Goal: Information Seeking & Learning: Learn about a topic

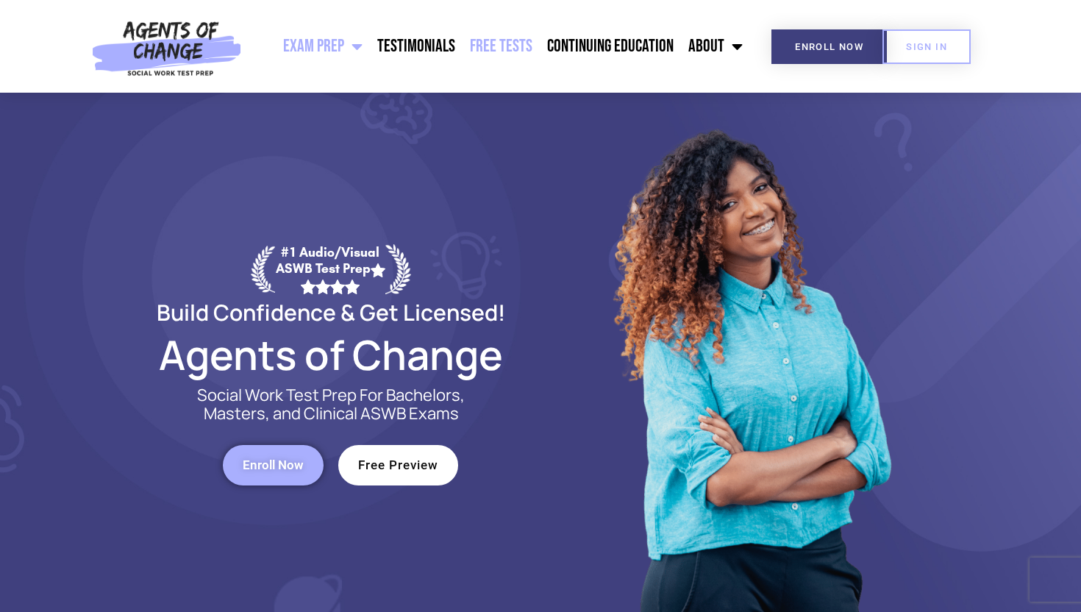
click at [499, 48] on link "Free Tests" at bounding box center [501, 46] width 77 height 37
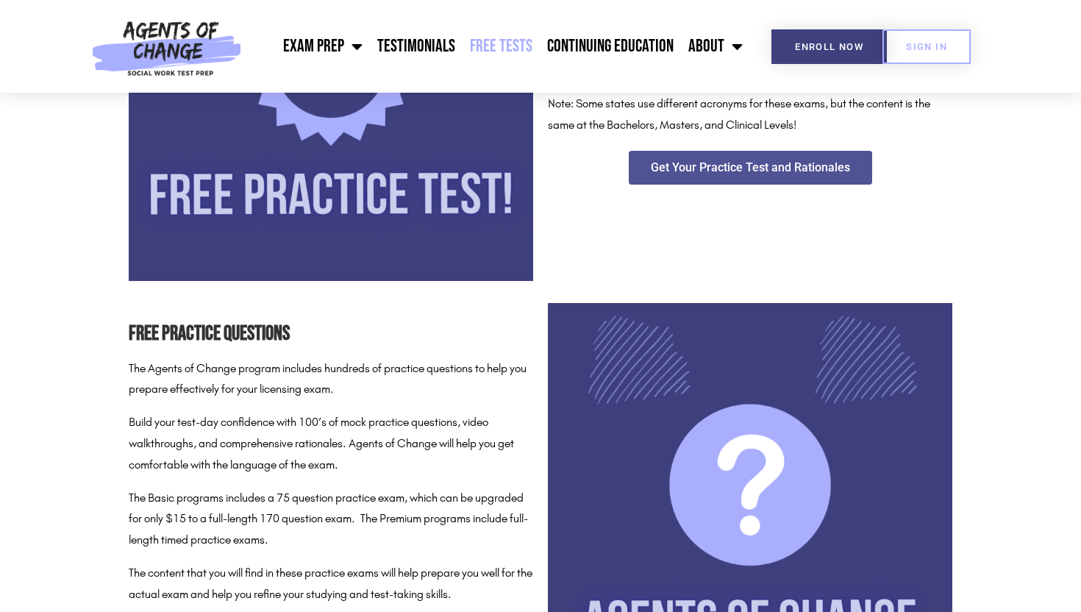
scroll to position [444, 0]
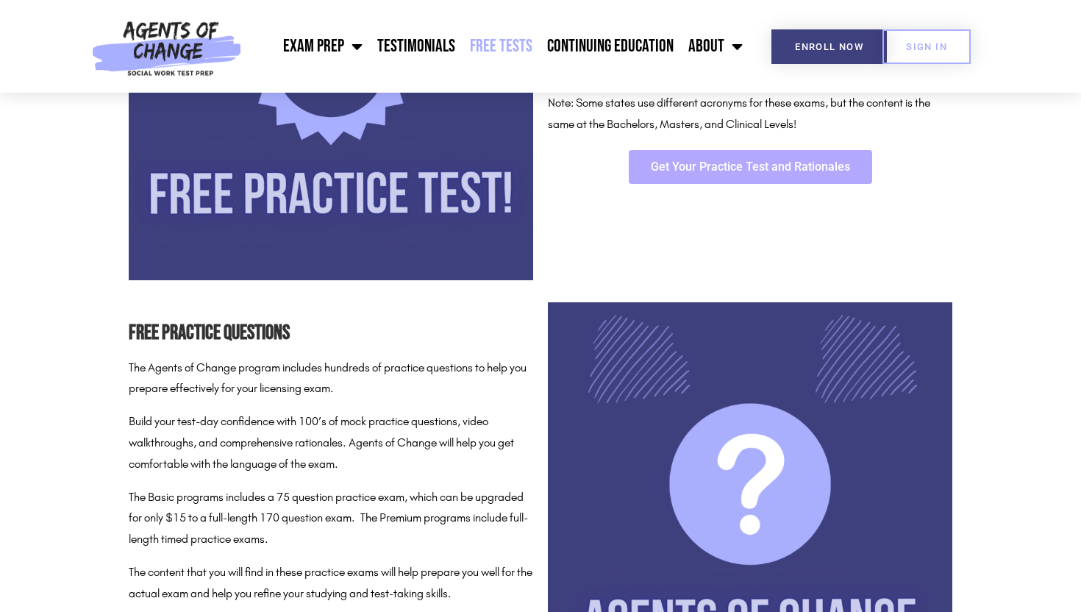
click at [679, 164] on span "Get Your Practice Test and Rationales" at bounding box center [750, 167] width 199 height 12
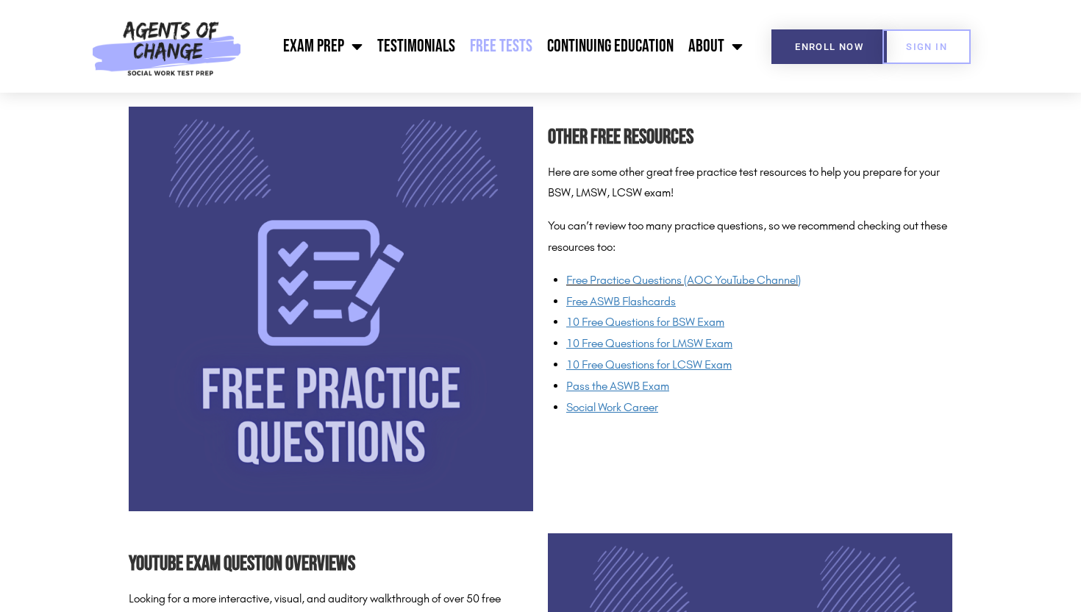
scroll to position [1662, 0]
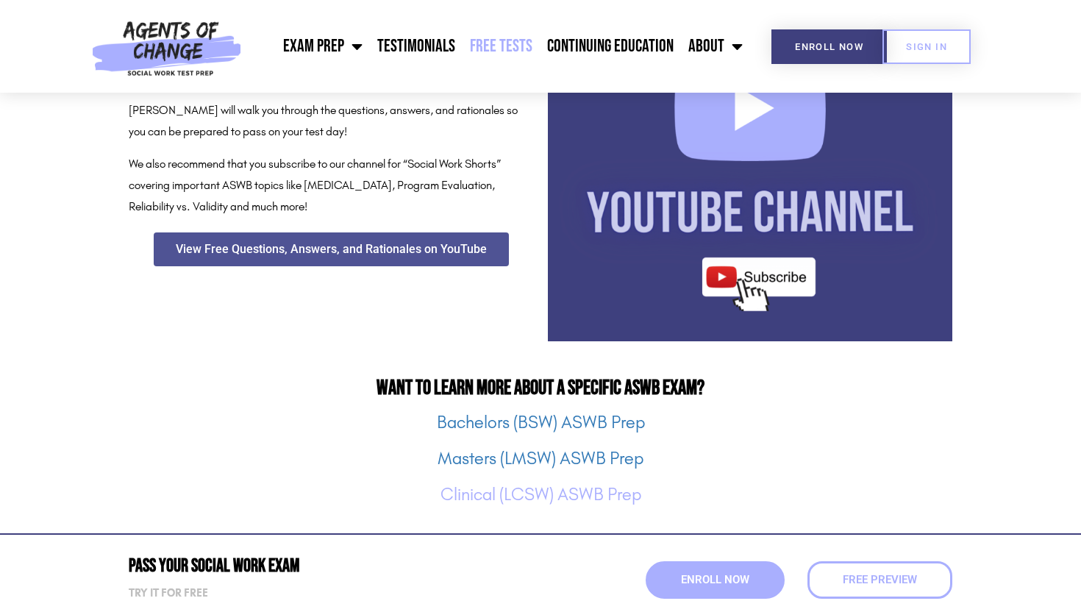
click at [527, 494] on link "Clinical (LCSW) ASWB Prep" at bounding box center [541, 494] width 201 height 21
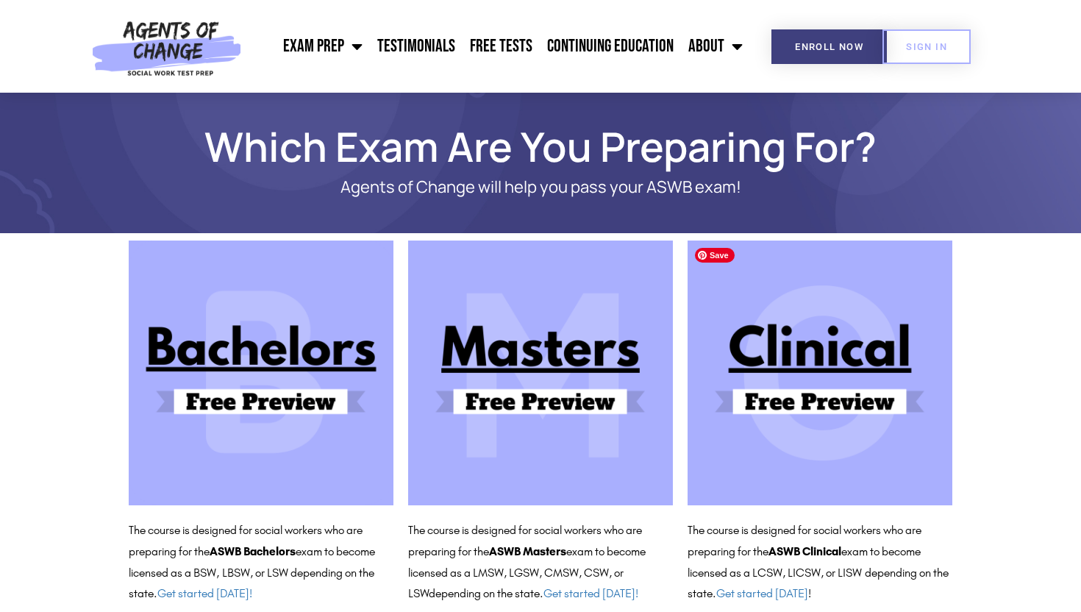
click at [816, 327] on img at bounding box center [820, 373] width 265 height 265
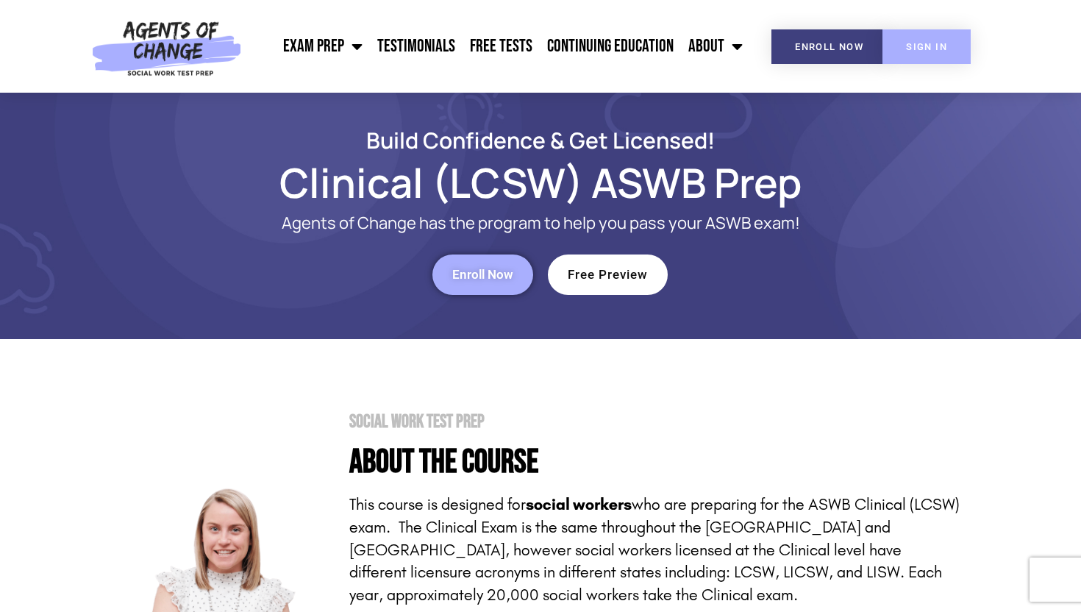
click at [925, 49] on span "SIGN IN" at bounding box center [926, 47] width 41 height 10
